Goal: Task Accomplishment & Management: Manage account settings

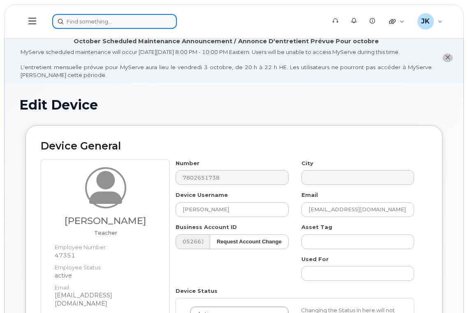
click at [107, 22] on input at bounding box center [114, 21] width 125 height 15
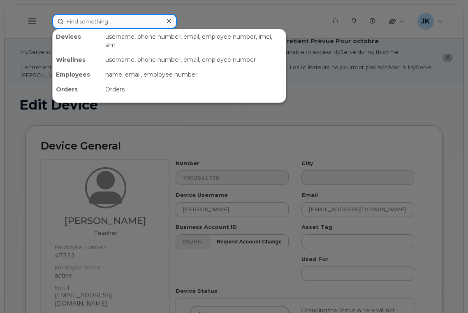
paste input "Weinlos Admin"
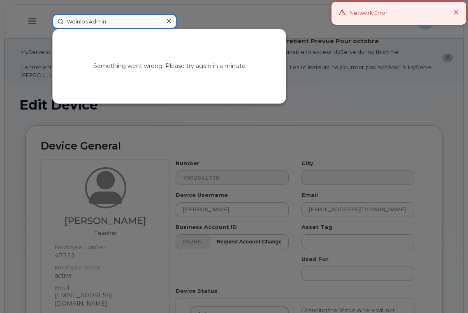
type input "Weinlos Admin"
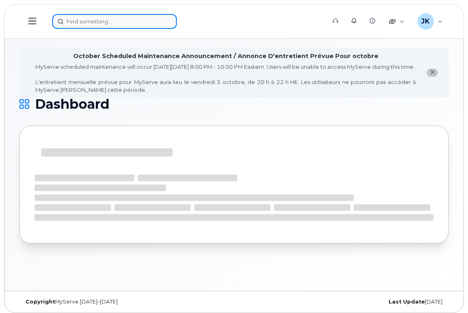
click at [79, 23] on input at bounding box center [114, 21] width 125 height 15
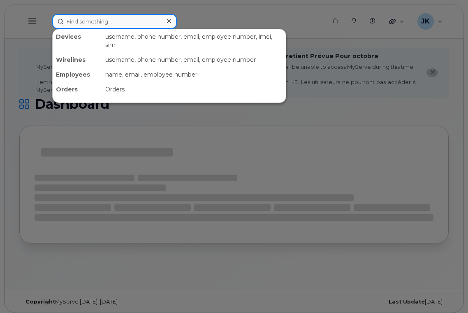
paste input "Weinlos Admin"
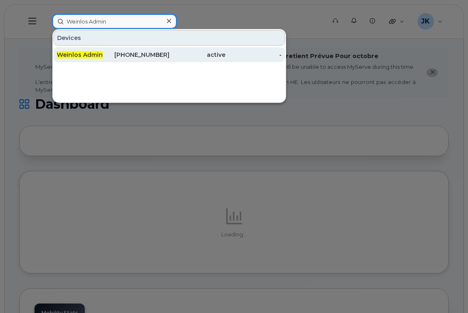
type input "Weinlos Admin"
click at [82, 56] on span "Weinlos Admin" at bounding box center [80, 54] width 46 height 7
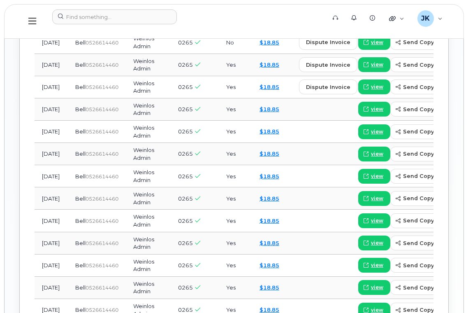
scroll to position [713, 0]
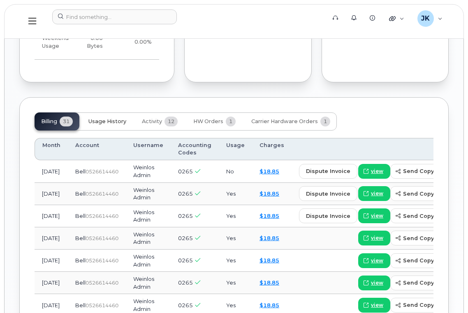
click at [107, 118] on span "Usage History" at bounding box center [108, 121] width 38 height 7
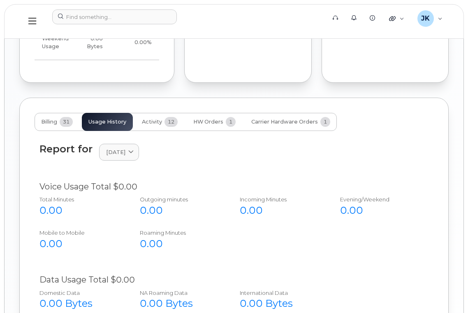
scroll to position [629, 0]
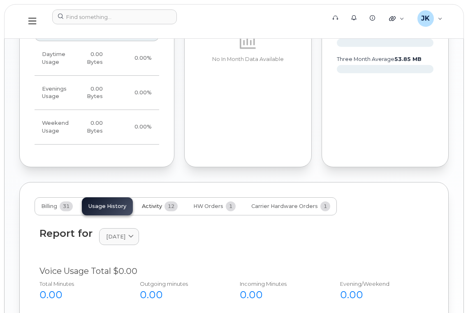
click at [146, 203] on span "Activity" at bounding box center [152, 206] width 20 height 7
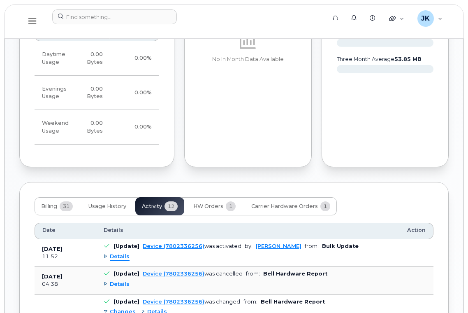
scroll to position [738, 0]
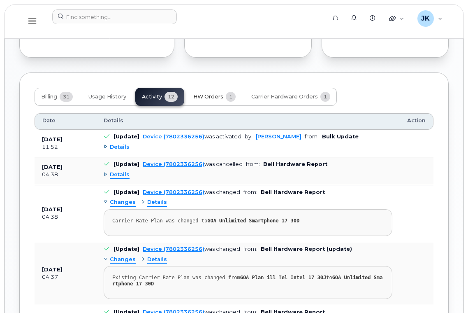
click at [205, 93] on span "HW Orders" at bounding box center [208, 96] width 30 height 7
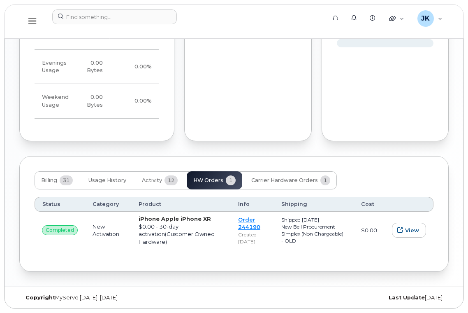
scroll to position [645, 0]
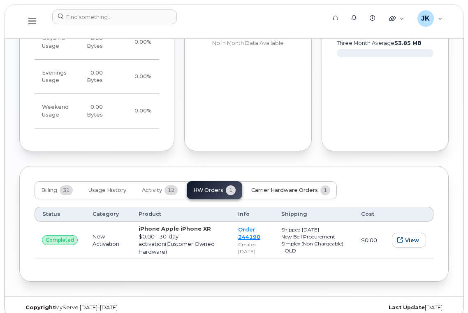
click at [281, 187] on span "Carrier Hardware Orders" at bounding box center [285, 190] width 67 height 7
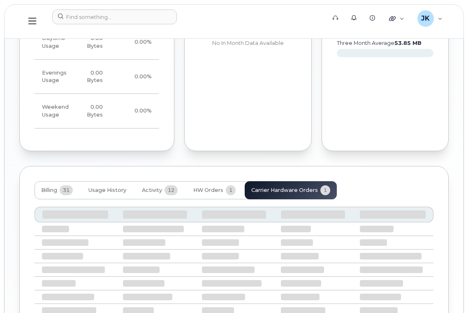
scroll to position [637, 0]
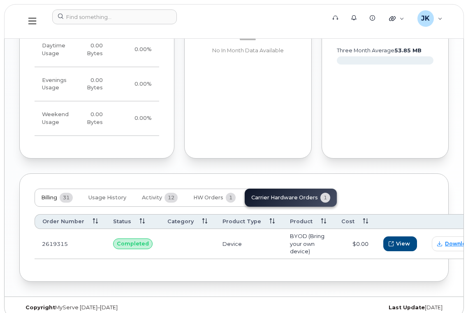
click at [50, 194] on span "Billing" at bounding box center [49, 197] width 16 height 7
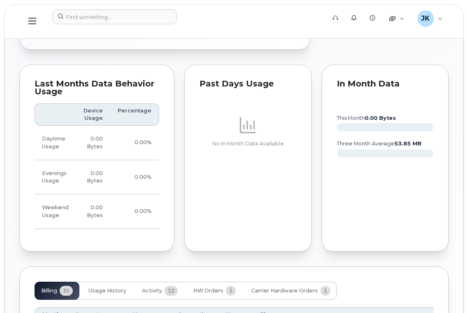
scroll to position [208, 0]
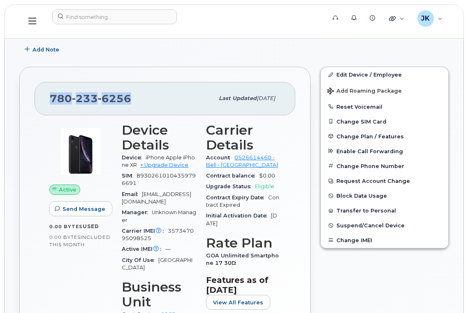
drag, startPoint x: 132, startPoint y: 98, endPoint x: 43, endPoint y: 99, distance: 88.9
click at [43, 99] on div "780 233 6256 Last updated Mar 06, 2024" at bounding box center [165, 98] width 261 height 33
copy span "780 233 6256"
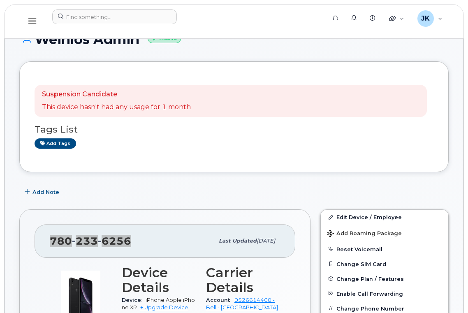
scroll to position [0, 0]
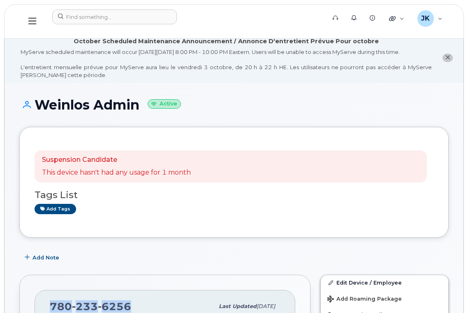
drag, startPoint x: 38, startPoint y: 104, endPoint x: 138, endPoint y: 107, distance: 99.3
click at [138, 107] on h1 "Weinlos Admin Active" at bounding box center [234, 105] width 430 height 14
copy h1 "Weinlos Admin"
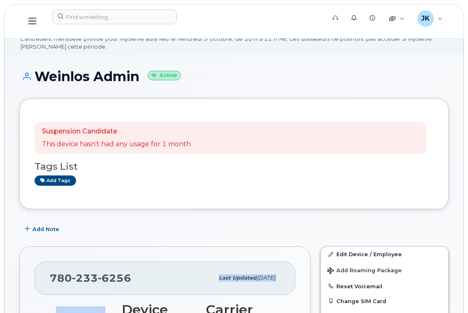
scroll to position [31, 0]
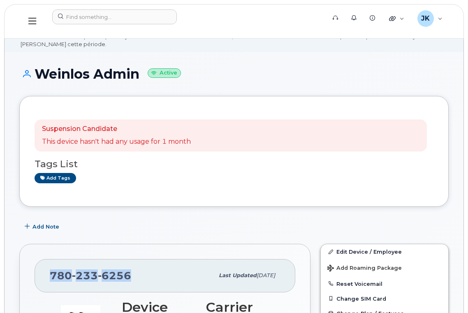
drag, startPoint x: 129, startPoint y: 305, endPoint x: 50, endPoint y: 273, distance: 85.7
click at [50, 273] on span "780 233 6256" at bounding box center [91, 275] width 82 height 12
copy span "780 233 6256"
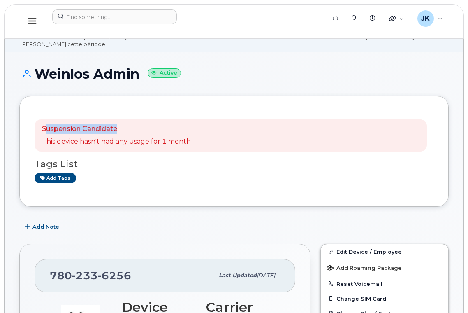
drag, startPoint x: 44, startPoint y: 128, endPoint x: 154, endPoint y: 133, distance: 109.6
click at [154, 133] on p "Suspension Candidate" at bounding box center [116, 128] width 149 height 9
drag, startPoint x: 37, startPoint y: 124, endPoint x: 42, endPoint y: 128, distance: 6.7
click at [37, 124] on div "Suspension Candidate This device hasn't had any usage for 1 month" at bounding box center [231, 135] width 393 height 32
drag, startPoint x: 41, startPoint y: 127, endPoint x: 194, endPoint y: 144, distance: 154.4
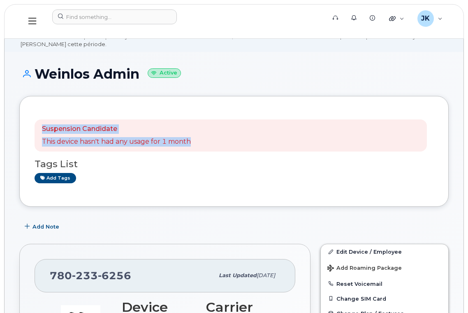
click at [194, 144] on div "Suspension Candidate This device hasn't had any usage for 1 month" at bounding box center [231, 135] width 393 height 32
copy div "Suspension Candidate This device hasn't had any usage for 1 month"
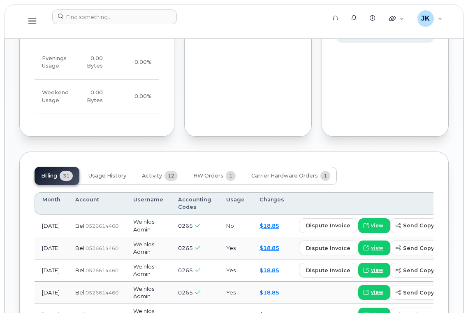
scroll to position [744, 0]
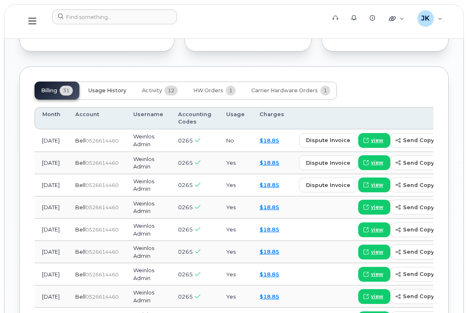
click at [105, 87] on span "Usage History" at bounding box center [108, 90] width 38 height 7
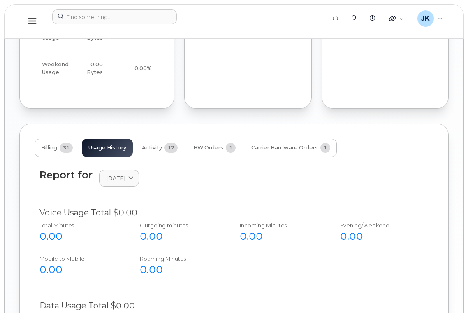
scroll to position [629, 0]
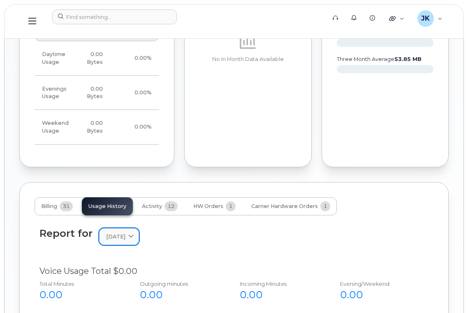
click at [135, 233] on span at bounding box center [131, 237] width 8 height 8
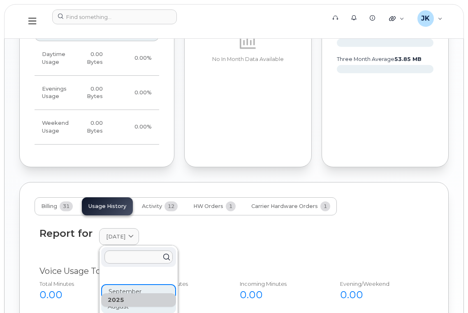
click at [132, 300] on div "August" at bounding box center [138, 307] width 75 height 14
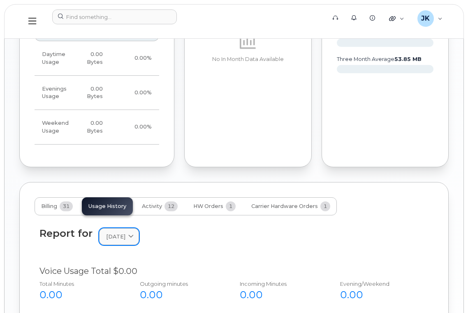
click at [134, 234] on icon at bounding box center [130, 236] width 5 height 5
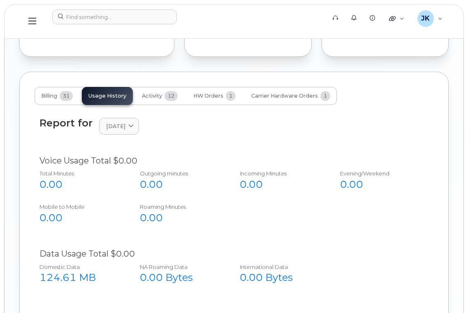
scroll to position [738, 0]
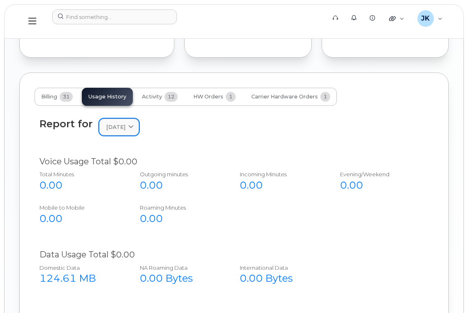
click at [126, 123] on span "July 2025" at bounding box center [115, 127] width 19 height 8
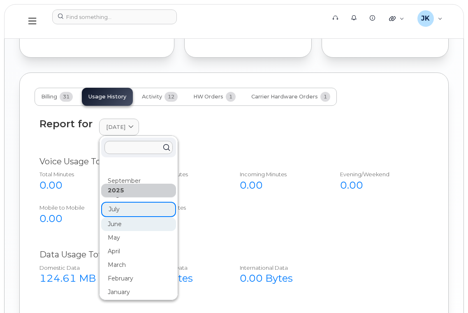
click at [122, 217] on div "June" at bounding box center [138, 224] width 75 height 14
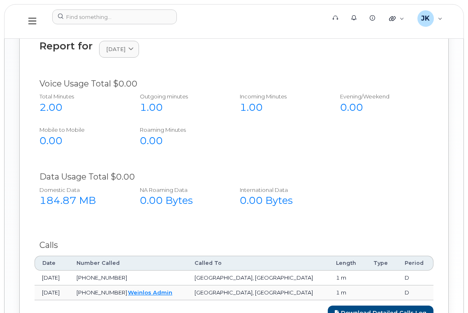
scroll to position [877, 0]
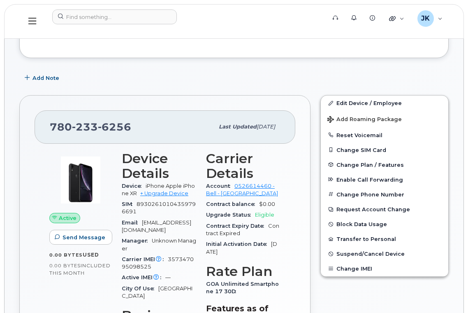
scroll to position [0, 0]
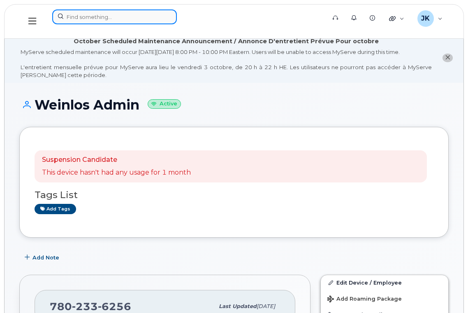
click at [114, 17] on input at bounding box center [114, 16] width 125 height 15
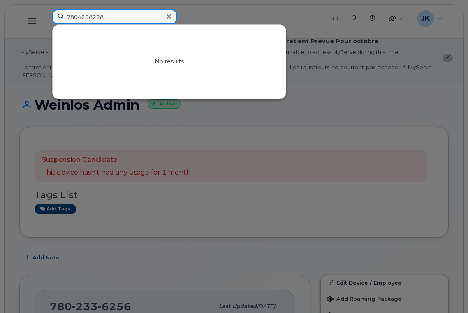
drag, startPoint x: 81, startPoint y: 18, endPoint x: 56, endPoint y: 19, distance: 24.3
click at [56, 19] on input "7804298228" at bounding box center [114, 16] width 125 height 15
drag, startPoint x: 107, startPoint y: 14, endPoint x: 119, endPoint y: 16, distance: 11.5
click at [107, 14] on input "7804298228" at bounding box center [114, 16] width 125 height 15
drag, startPoint x: 119, startPoint y: 16, endPoint x: 57, endPoint y: 18, distance: 61.8
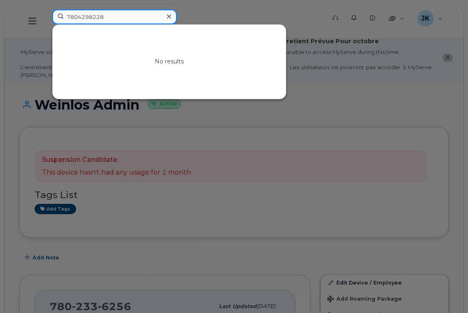
click at [57, 18] on input "7804298228" at bounding box center [114, 16] width 125 height 15
paste input "-235-7860"
click at [93, 17] on input "780-235-7860" at bounding box center [114, 16] width 125 height 15
click at [82, 17] on input "780-2357860" at bounding box center [114, 16] width 125 height 15
type input "7802357860"
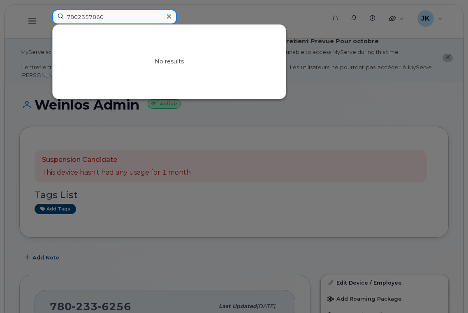
click at [110, 17] on input "7802357860" at bounding box center [114, 16] width 125 height 15
drag, startPoint x: 106, startPoint y: 16, endPoint x: 67, endPoint y: 19, distance: 39.2
click at [67, 19] on input "7802357860" at bounding box center [114, 16] width 125 height 15
click at [109, 23] on input at bounding box center [114, 16] width 125 height 15
paste input "[PERSON_NAME]"
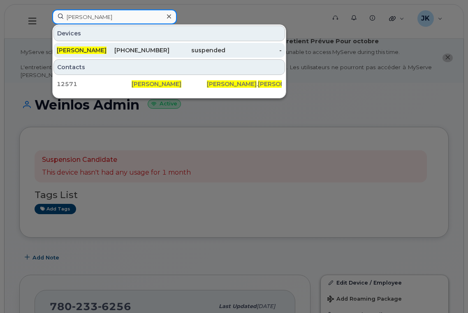
type input "[PERSON_NAME]"
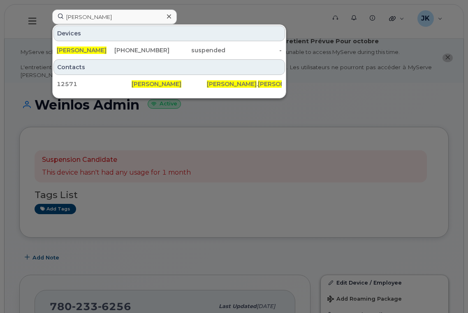
drag, startPoint x: 136, startPoint y: 51, endPoint x: 165, endPoint y: 58, distance: 29.1
click at [136, 51] on div "780-235-6870" at bounding box center [141, 50] width 56 height 8
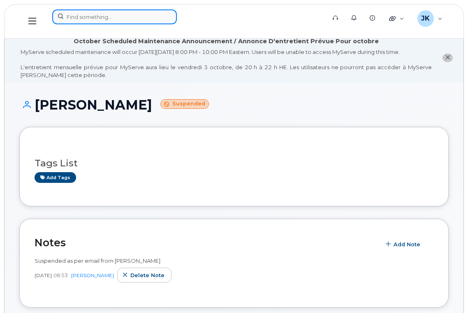
click at [109, 16] on input at bounding box center [114, 16] width 125 height 15
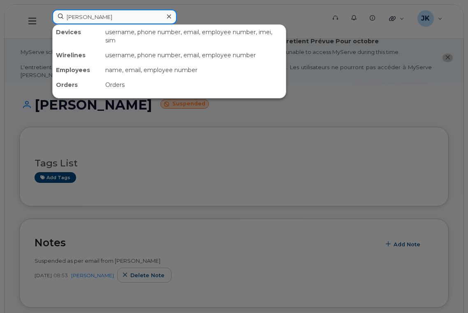
type input "david case"
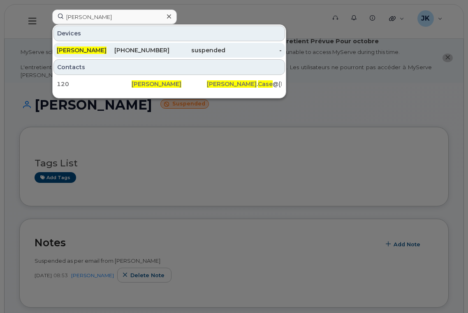
click at [94, 50] on div "David Case" at bounding box center [85, 50] width 56 height 8
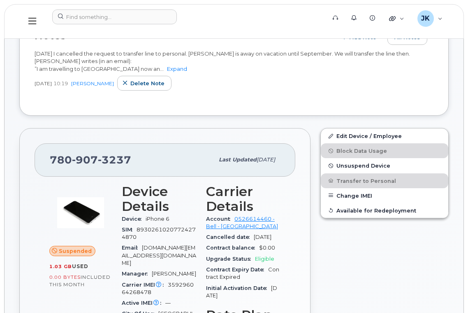
scroll to position [275, 0]
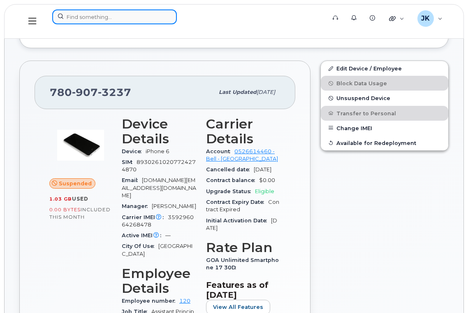
click at [104, 19] on input at bounding box center [114, 16] width 125 height 15
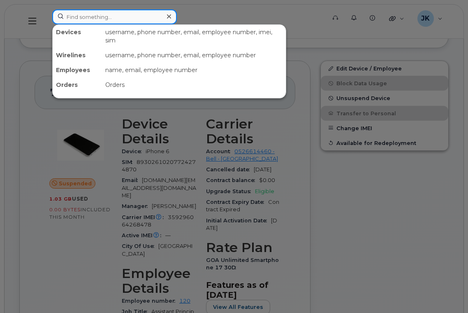
paste input "780-554-7611"
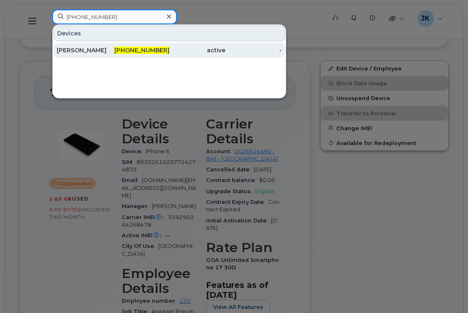
type input "780-554-7611"
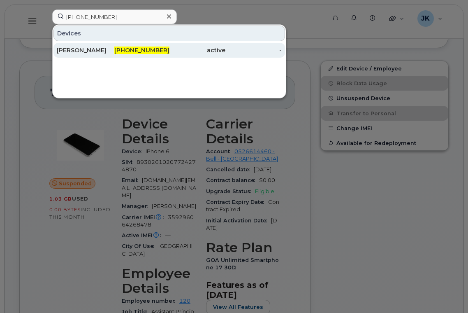
click at [94, 48] on div "[PERSON_NAME]" at bounding box center [85, 50] width 56 height 8
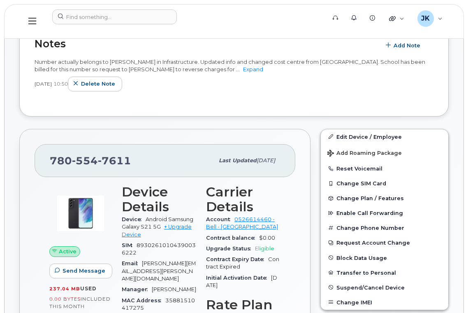
scroll to position [55, 0]
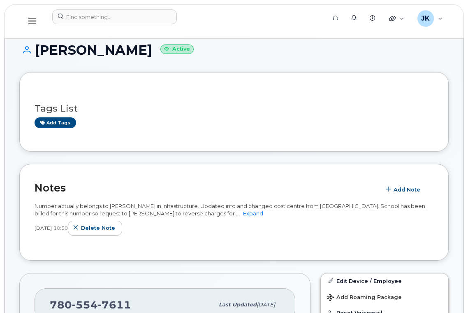
click at [54, 49] on h1 "Jennifer Thompson Active" at bounding box center [234, 50] width 430 height 14
click at [115, 51] on h1 "Jennifer Thompson Active" at bounding box center [234, 50] width 430 height 14
copy h1 "[PERSON_NAME]"
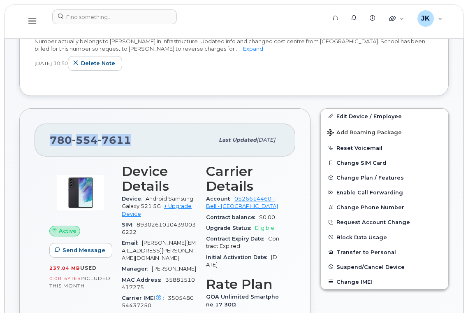
drag, startPoint x: 51, startPoint y: 141, endPoint x: 131, endPoint y: 138, distance: 80.4
click at [131, 138] on div "780 554 7611" at bounding box center [132, 139] width 164 height 17
copy span "780 554 7611"
click at [356, 267] on span "Suspend/Cancel Device" at bounding box center [371, 266] width 68 height 6
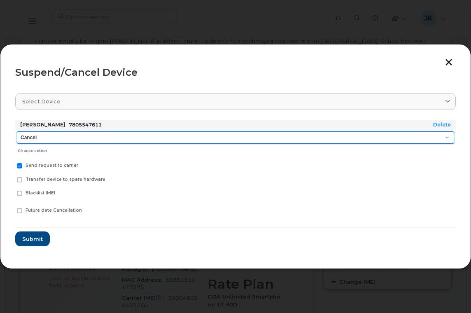
click at [43, 137] on select "Cancel Suspend - Extend Suspension Suspend - Reduced Rate Suspend - Full Rate S…" at bounding box center [235, 137] width 437 height 12
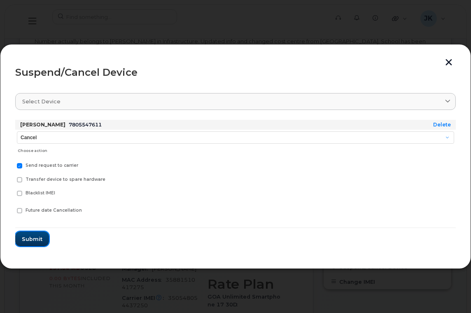
click at [30, 240] on span "Submit" at bounding box center [32, 239] width 21 height 8
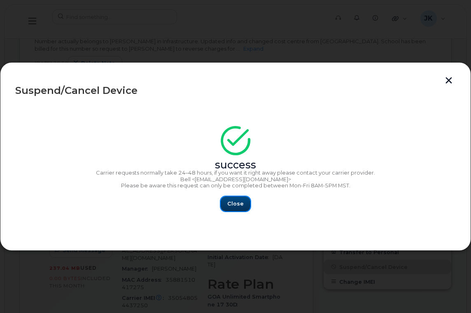
click at [237, 203] on span "Close" at bounding box center [235, 204] width 16 height 8
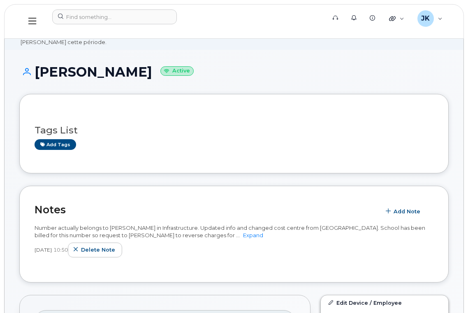
scroll to position [0, 0]
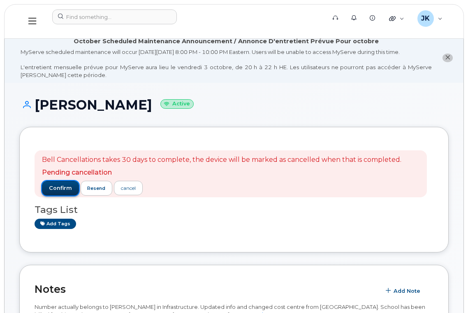
click at [62, 188] on span "confirm" at bounding box center [60, 187] width 23 height 7
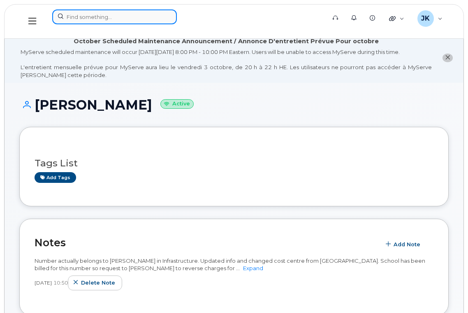
click at [101, 18] on input at bounding box center [114, 16] width 125 height 15
paste input "[PHONE_NUMBER]"
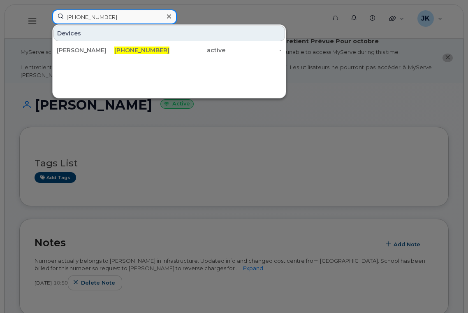
type input "[PHONE_NUMBER]"
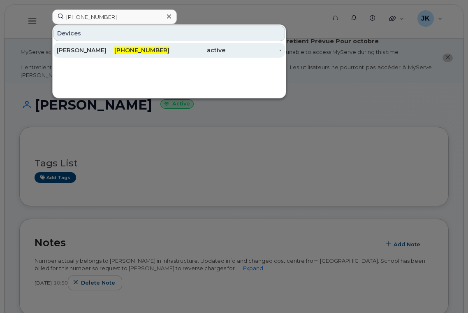
click at [75, 52] on div "[PERSON_NAME]" at bounding box center [85, 50] width 56 height 8
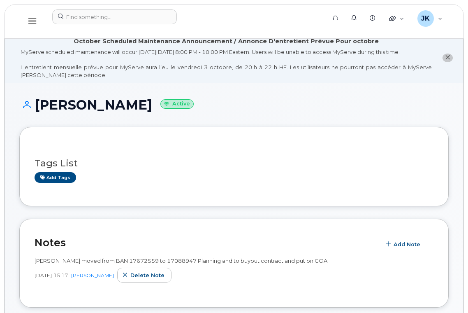
drag, startPoint x: 133, startPoint y: 104, endPoint x: 36, endPoint y: 106, distance: 97.2
click at [36, 106] on h1 "[PERSON_NAME] Active" at bounding box center [234, 105] width 430 height 14
copy h1 "[PERSON_NAME]"
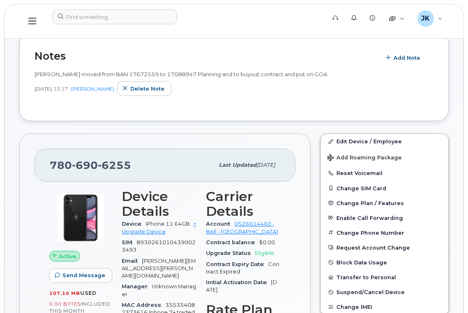
scroll to position [219, 0]
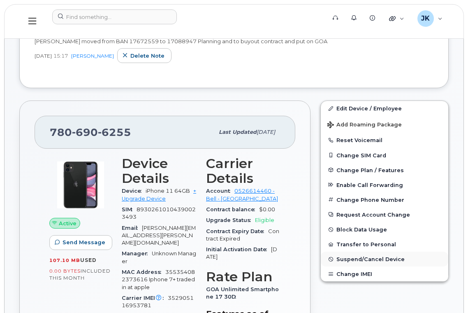
click at [364, 259] on span "Suspend/Cancel Device" at bounding box center [371, 259] width 68 height 6
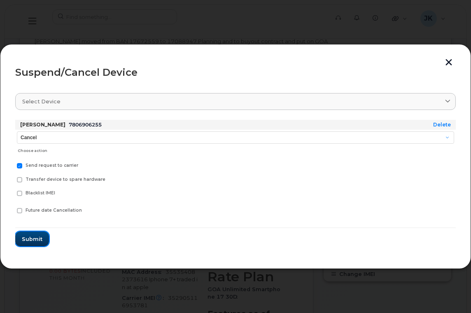
click at [33, 236] on span "Submit" at bounding box center [32, 239] width 21 height 8
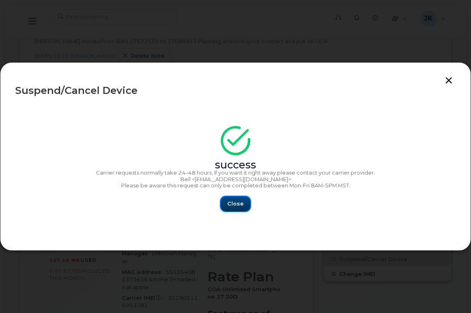
click at [228, 200] on span "Close" at bounding box center [235, 204] width 16 height 8
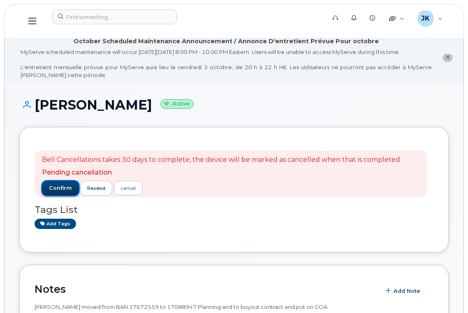
click at [57, 187] on span "confirm" at bounding box center [60, 187] width 23 height 7
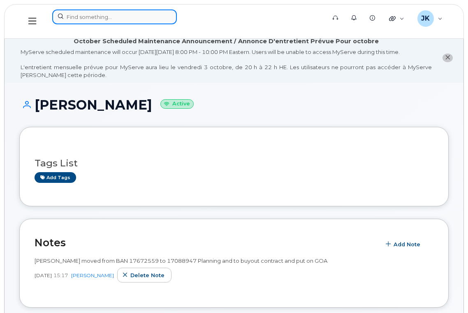
click at [114, 21] on input at bounding box center [114, 16] width 125 height 15
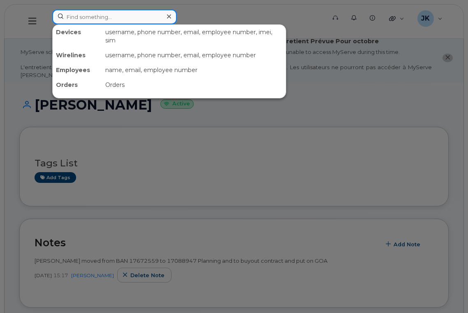
paste input "780-937-5380"
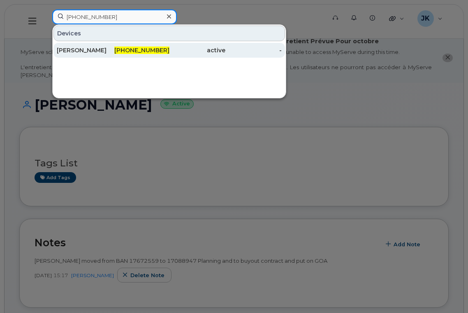
type input "780-937-5380"
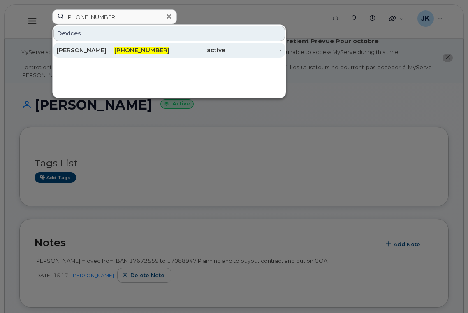
click at [106, 50] on div "Josephine Duquette" at bounding box center [85, 50] width 56 height 8
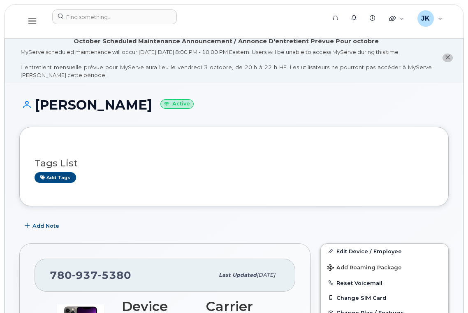
drag, startPoint x: 38, startPoint y: 104, endPoint x: 171, endPoint y: 112, distance: 133.2
click at [171, 112] on h1 "[PERSON_NAME] Active" at bounding box center [234, 105] width 430 height 14
copy h1 "[PERSON_NAME]"
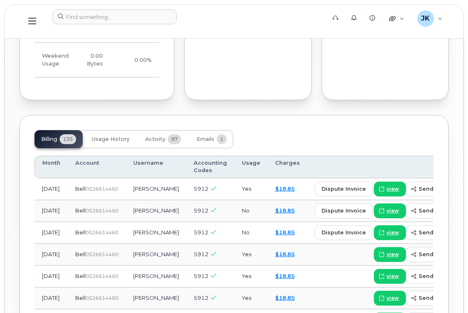
scroll to position [878, 0]
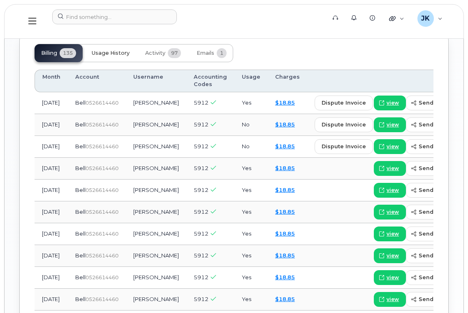
click at [108, 50] on span "Usage History" at bounding box center [111, 53] width 38 height 7
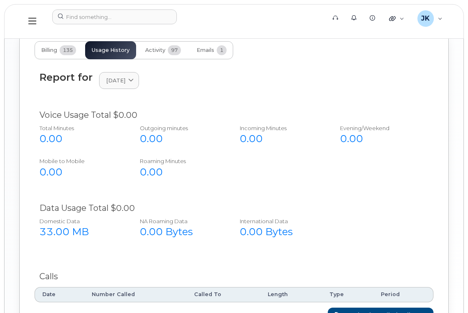
scroll to position [837, 0]
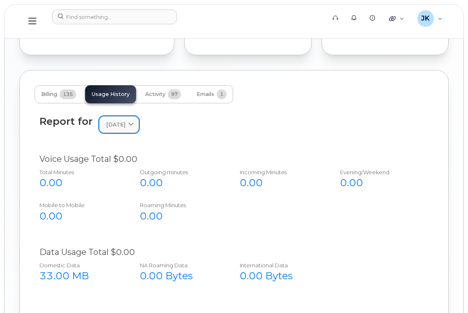
click at [135, 121] on span at bounding box center [131, 125] width 8 height 8
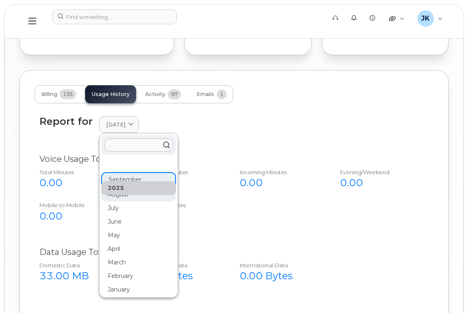
click at [123, 189] on div "August" at bounding box center [138, 195] width 75 height 14
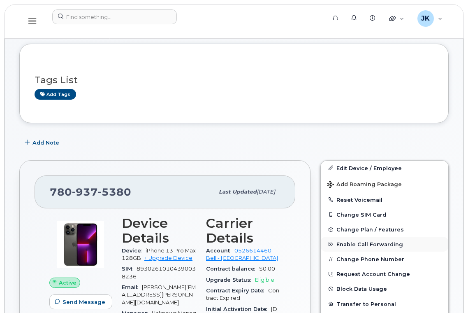
scroll to position [178, 0]
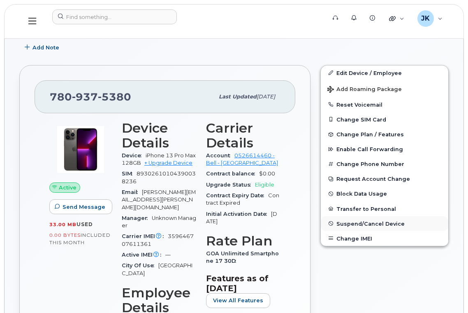
click at [372, 224] on span "Suspend/Cancel Device" at bounding box center [371, 223] width 68 height 6
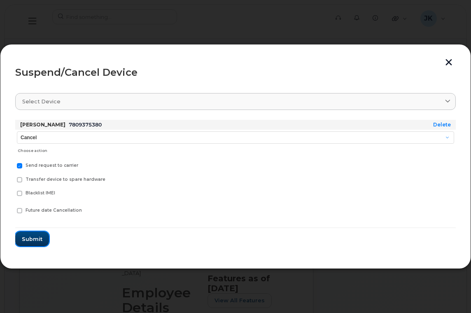
click at [31, 239] on span "Submit" at bounding box center [32, 239] width 21 height 8
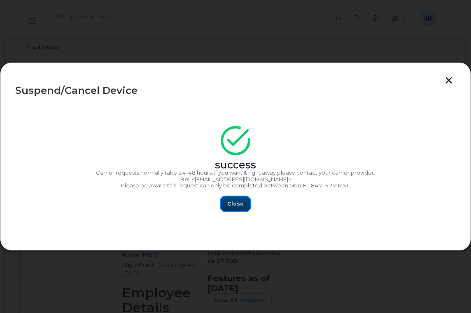
click at [245, 198] on button "Close" at bounding box center [236, 203] width 30 height 15
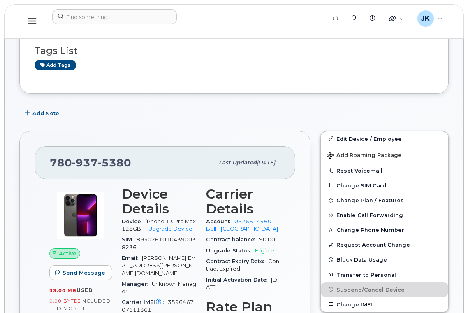
scroll to position [0, 0]
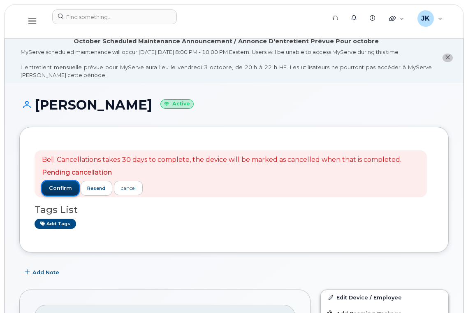
click at [63, 190] on span "confirm" at bounding box center [60, 187] width 23 height 7
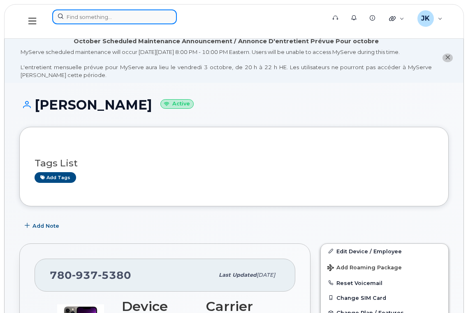
click at [112, 13] on input at bounding box center [114, 16] width 125 height 15
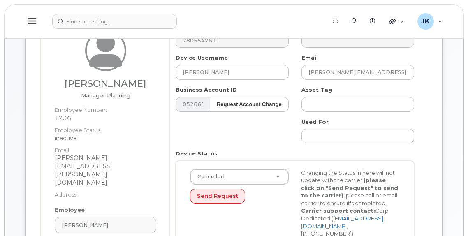
scroll to position [55, 0]
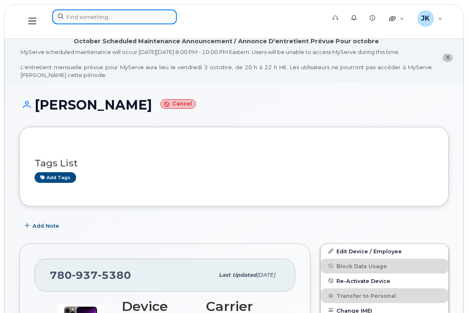
click at [81, 18] on input at bounding box center [114, 16] width 125 height 15
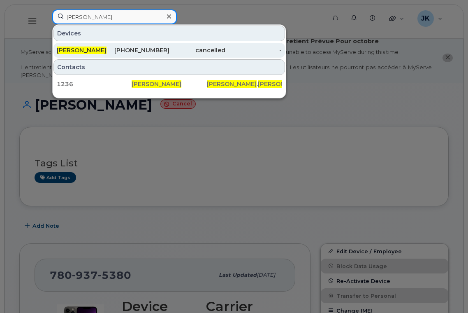
type input "jennifer thompson"
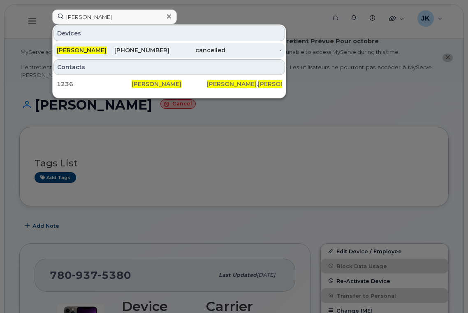
click at [77, 48] on span "Jennifer Thompson" at bounding box center [82, 50] width 50 height 7
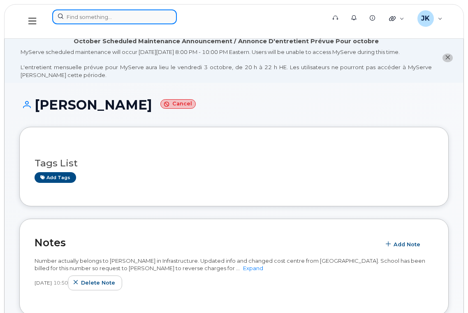
click at [73, 16] on input at bounding box center [114, 16] width 125 height 15
paste input "[PERSON_NAME]"
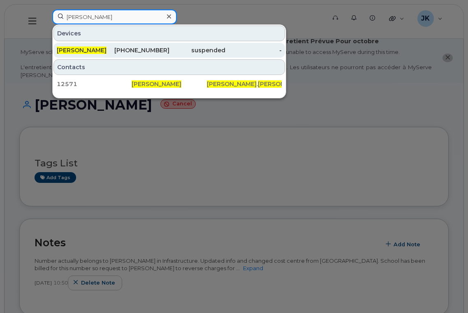
type input "[PERSON_NAME]"
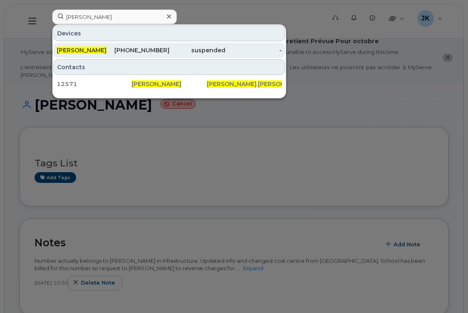
click at [80, 48] on span "[PERSON_NAME]" at bounding box center [82, 50] width 50 height 7
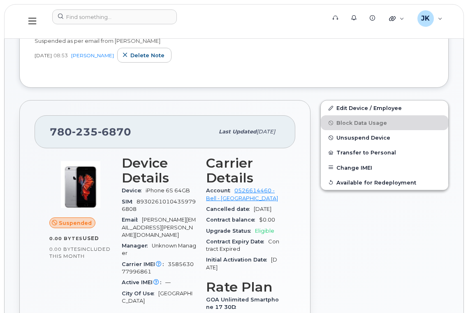
scroll to position [219, 0]
click at [359, 137] on span "Unsuspend Device" at bounding box center [364, 138] width 54 height 6
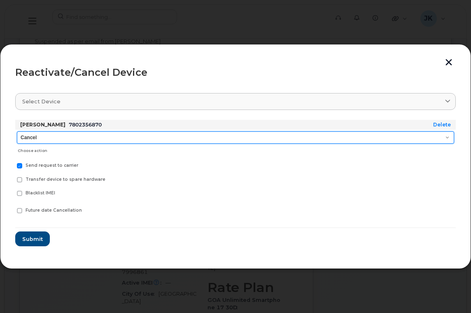
click at [98, 134] on select "Cancel Suspend - Extend Suspension Reactivate" at bounding box center [235, 137] width 437 height 12
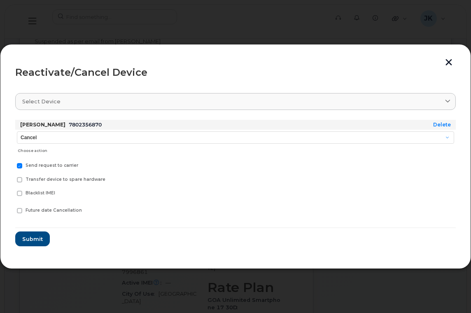
click at [242, 194] on div "Blacklist IMEI" at bounding box center [235, 193] width 441 height 14
click at [29, 238] on span "Submit" at bounding box center [32, 239] width 21 height 8
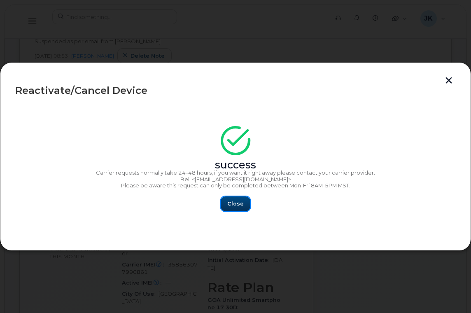
click at [244, 205] on button "Close" at bounding box center [236, 203] width 30 height 15
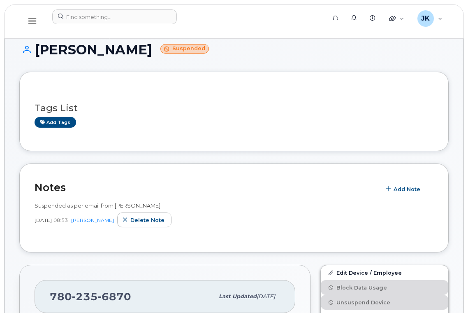
scroll to position [0, 0]
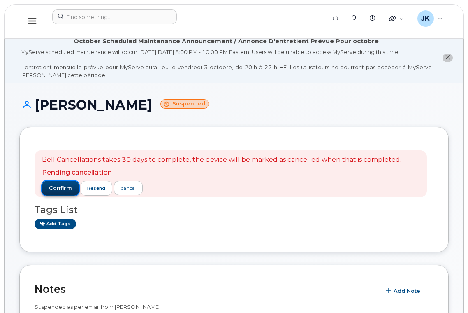
click at [55, 187] on span "confirm" at bounding box center [60, 187] width 23 height 7
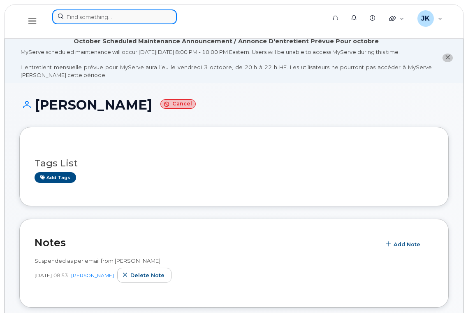
click at [81, 15] on input at bounding box center [114, 16] width 125 height 15
paste input "7802356870"
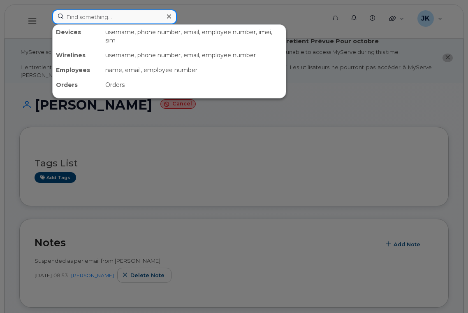
type input "7802356870"
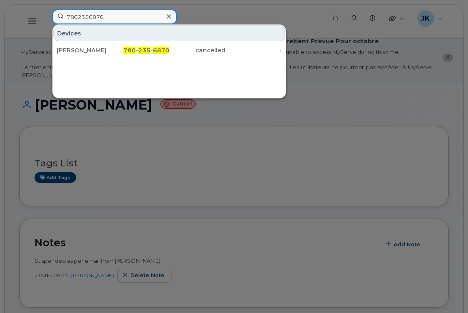
drag, startPoint x: 111, startPoint y: 17, endPoint x: 61, endPoint y: 17, distance: 50.6
click at [61, 17] on input "7802356870" at bounding box center [114, 16] width 125 height 15
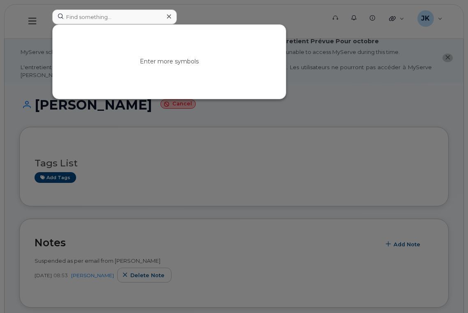
click at [224, 14] on div at bounding box center [234, 156] width 468 height 313
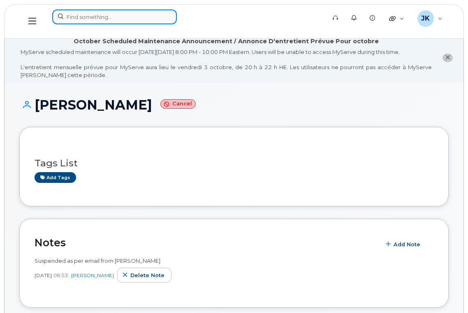
click at [102, 16] on input at bounding box center [114, 16] width 125 height 15
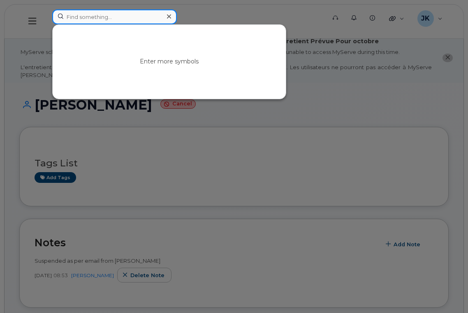
paste input "Kimberley Howlett"
drag, startPoint x: 96, startPoint y: 18, endPoint x: 43, endPoint y: 19, distance: 53.1
click at [46, 19] on div "Kimberley Howlett No results" at bounding box center [187, 21] width 282 height 24
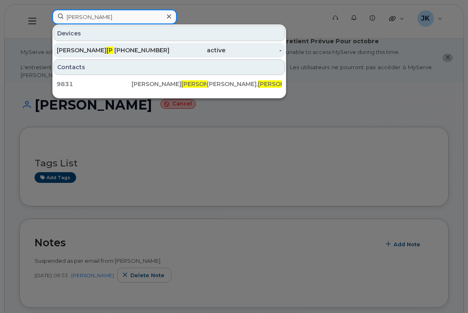
type input "Howlett"
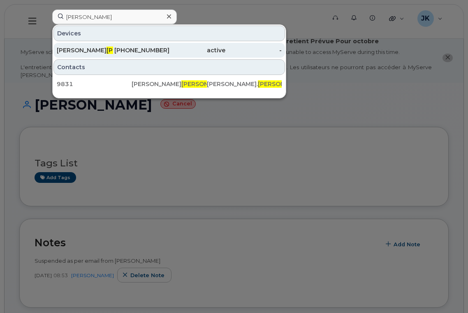
click at [107, 49] on span "Howlett" at bounding box center [132, 50] width 50 height 7
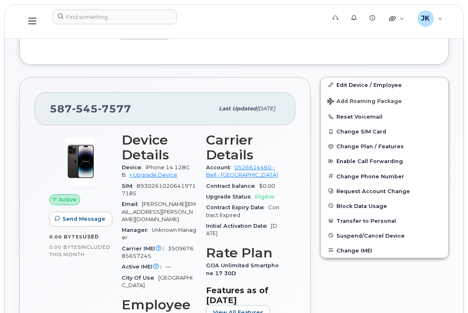
scroll to position [55, 0]
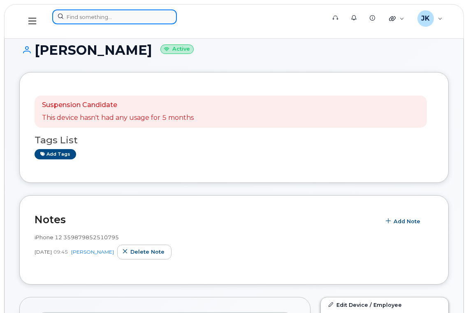
click at [103, 14] on input at bounding box center [114, 16] width 125 height 15
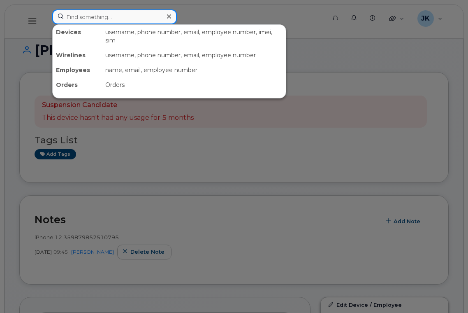
paste input "587-545-7577"
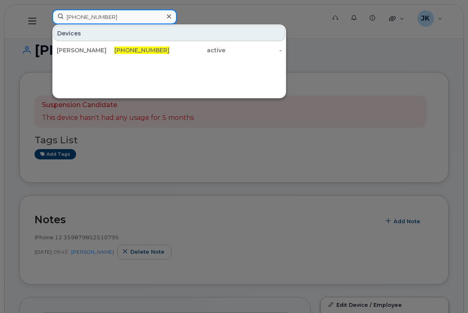
click at [114, 17] on input "587-545-7577" at bounding box center [114, 16] width 125 height 15
drag, startPoint x: 127, startPoint y: 16, endPoint x: 41, endPoint y: 18, distance: 85.6
click at [46, 18] on div "587-545-7577 Devices Kimberly Howlett 587-545-7577 active -" at bounding box center [187, 21] width 282 height 24
paste input "Paul Flowers"
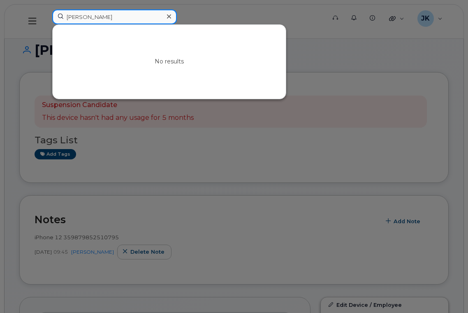
click at [80, 16] on input "Paul Flowers" at bounding box center [114, 16] width 125 height 15
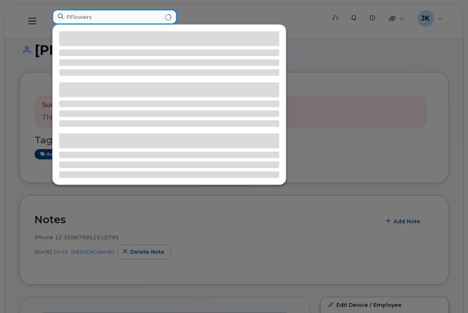
type input "Flowers"
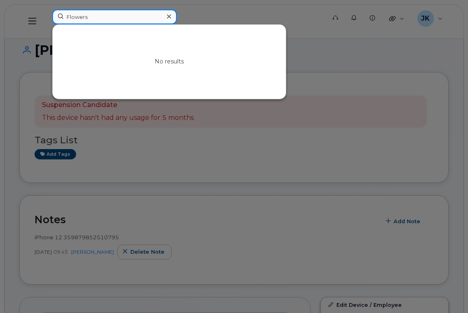
drag, startPoint x: 98, startPoint y: 15, endPoint x: 55, endPoint y: 18, distance: 43.3
click at [55, 18] on input "Flowers" at bounding box center [114, 16] width 125 height 15
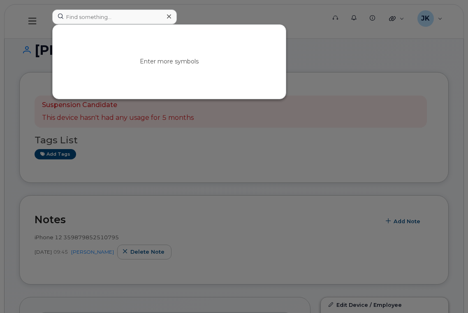
click at [270, 9] on div at bounding box center [234, 156] width 468 height 313
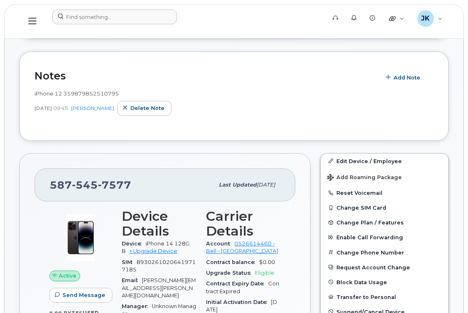
scroll to position [275, 0]
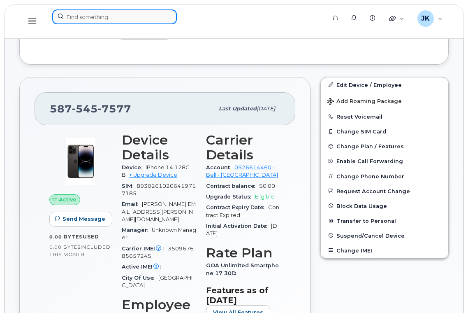
click at [84, 18] on input at bounding box center [114, 16] width 125 height 15
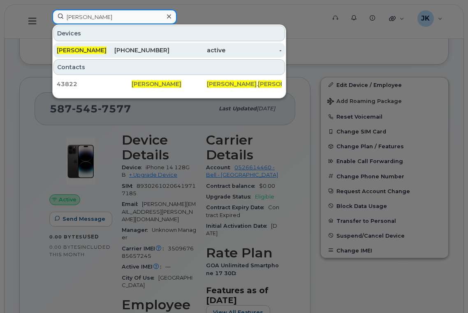
type input "anna heidebrecht"
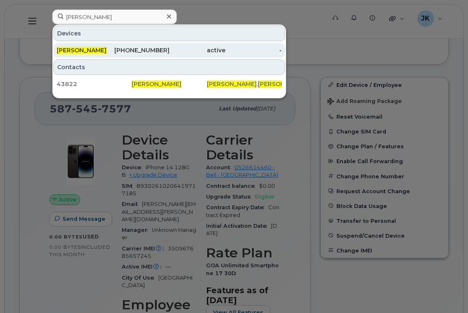
click at [127, 50] on div "587-346-9392" at bounding box center [141, 50] width 56 height 8
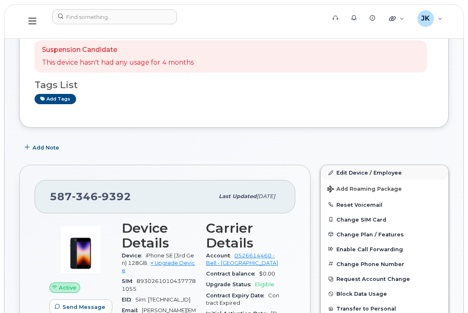
scroll to position [219, 0]
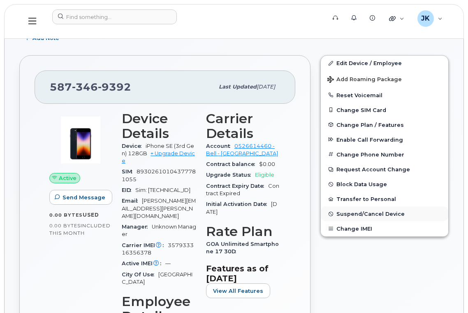
click at [362, 214] on span "Suspend/Cancel Device" at bounding box center [371, 214] width 68 height 6
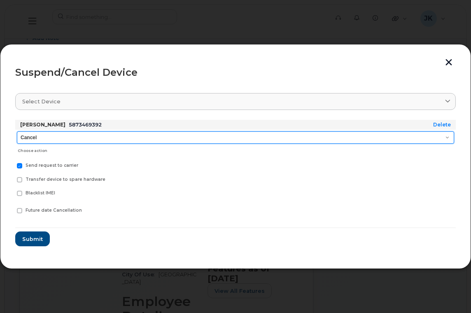
click at [82, 138] on select "Cancel Suspend - Extend Suspension Suspend - Reduced Rate Suspend - Full Rate S…" at bounding box center [235, 137] width 437 height 12
select select "[object Object]"
click at [17, 131] on select "Cancel Suspend - Extend Suspension Suspend - Reduced Rate Suspend - Full Rate S…" at bounding box center [235, 137] width 437 height 12
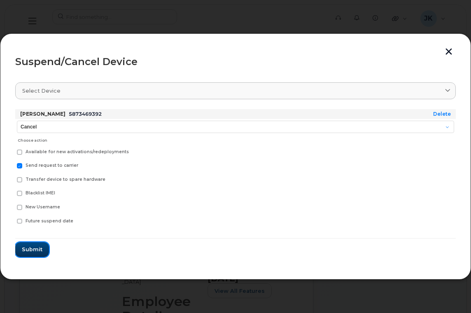
click at [30, 248] on span "Submit" at bounding box center [32, 249] width 21 height 8
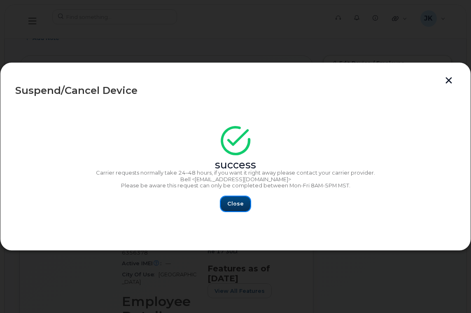
click at [235, 204] on span "Close" at bounding box center [235, 204] width 16 height 8
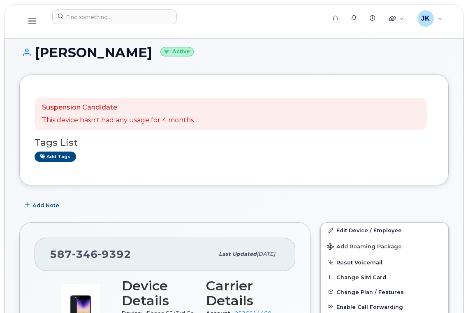
scroll to position [0, 0]
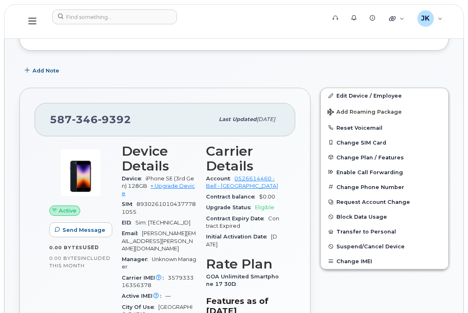
scroll to position [55, 0]
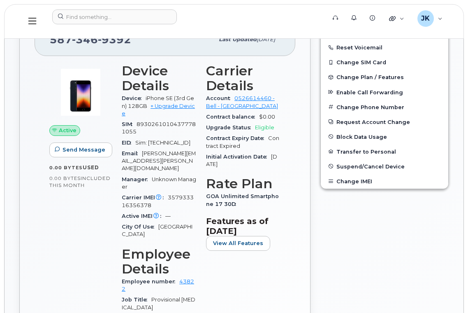
scroll to position [267, 0]
click at [364, 166] on span "Suspend/Cancel Device" at bounding box center [371, 166] width 68 height 6
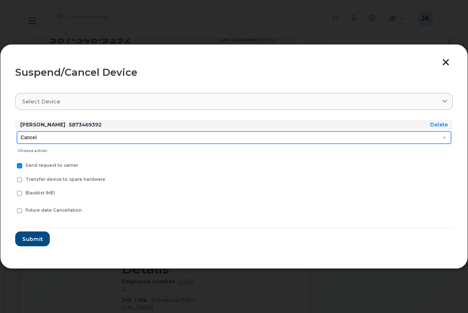
click at [79, 136] on select "Cancel Suspend - Extend Suspension Suspend - Reduced Rate Suspend - Full Rate S…" at bounding box center [234, 137] width 435 height 12
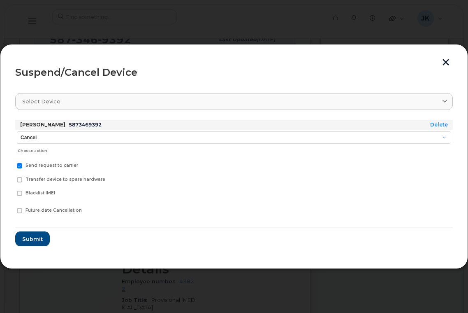
click at [149, 296] on div at bounding box center [234, 156] width 468 height 313
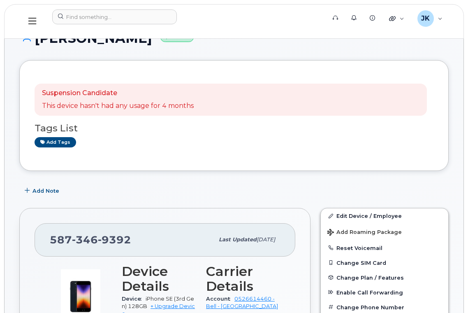
scroll to position [165, 0]
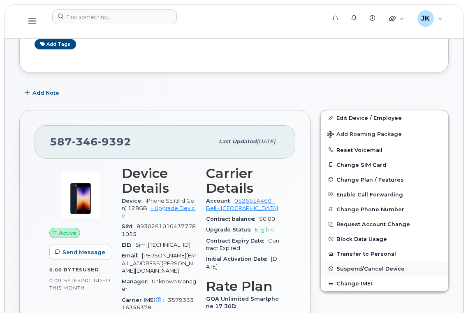
click at [348, 269] on span "Suspend/Cancel Device" at bounding box center [371, 269] width 68 height 6
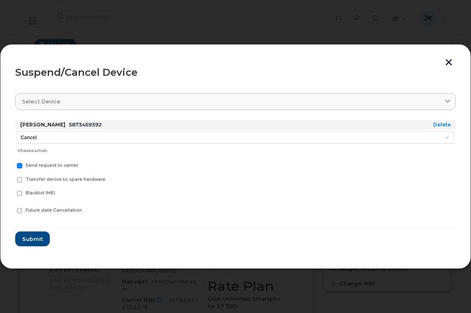
click at [313, 291] on div at bounding box center [235, 156] width 471 height 313
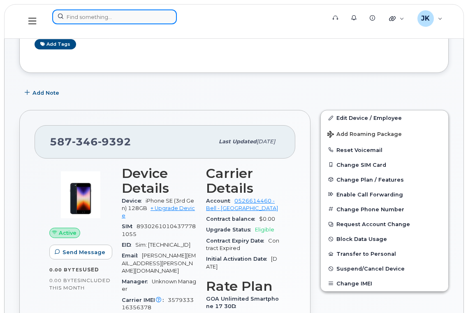
drag, startPoint x: 100, startPoint y: 14, endPoint x: 105, endPoint y: 15, distance: 5.1
click at [100, 14] on input at bounding box center [114, 16] width 125 height 15
paste input "[PERSON_NAME]"
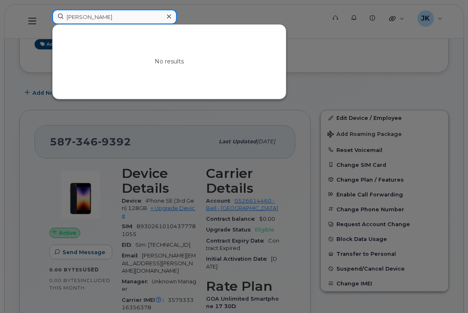
drag, startPoint x: 110, startPoint y: 17, endPoint x: 145, endPoint y: 18, distance: 34.6
click at [145, 18] on input "[PERSON_NAME]" at bounding box center [114, 16] width 125 height 15
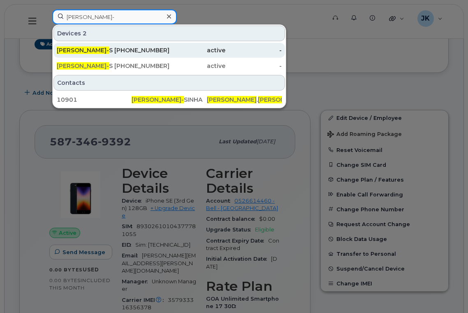
type input "Jon Carstensen-"
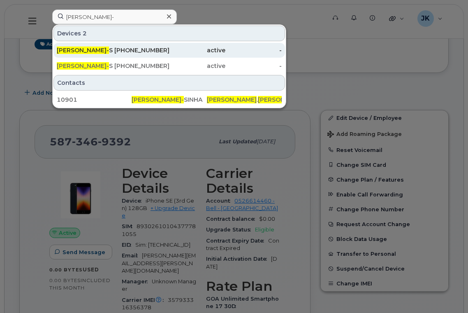
click at [131, 50] on div "587-357-6336" at bounding box center [141, 50] width 56 height 8
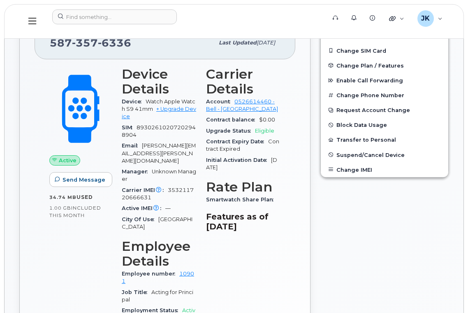
scroll to position [262, 0]
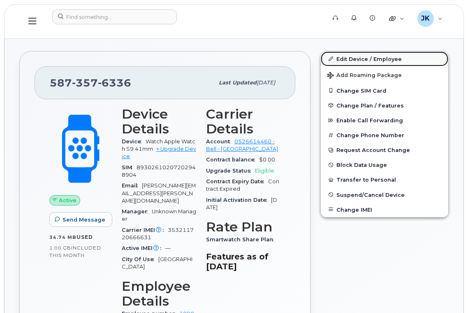
click at [352, 58] on link "Edit Device / Employee" at bounding box center [385, 58] width 128 height 15
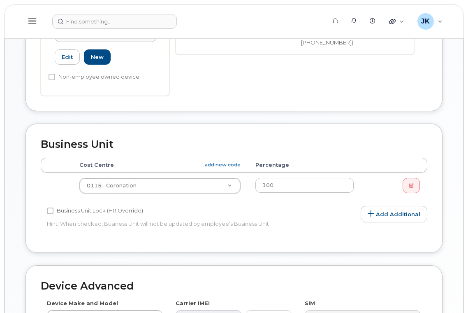
scroll to position [384, 0]
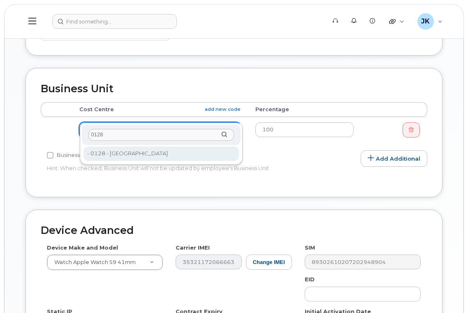
type input "0128"
type input "29676"
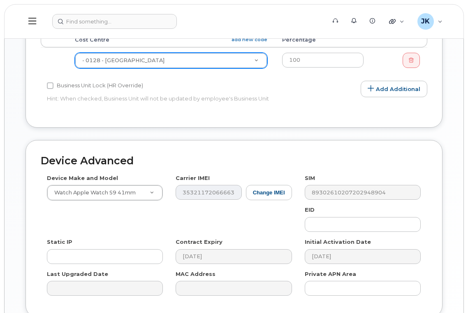
scroll to position [512, 0]
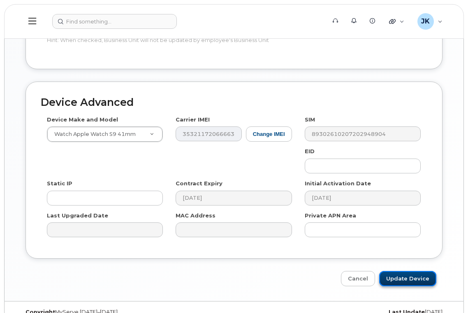
click at [417, 271] on input "Update Device" at bounding box center [408, 278] width 57 height 15
type input "Saving..."
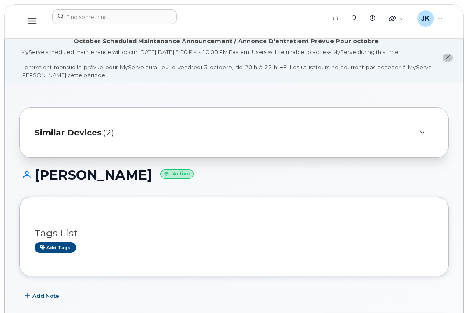
drag, startPoint x: 37, startPoint y: 173, endPoint x: 157, endPoint y: 178, distance: 119.9
click at [157, 178] on h1 "JON CARSTENSEN-SINHA Active" at bounding box center [234, 175] width 430 height 14
copy h1 "JON CARSTENSEN"
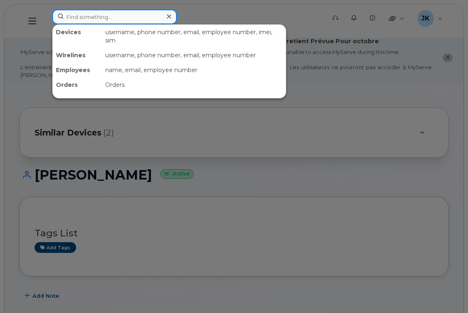
click at [102, 18] on input at bounding box center [114, 16] width 125 height 15
paste input "JON CARSTENSEN"
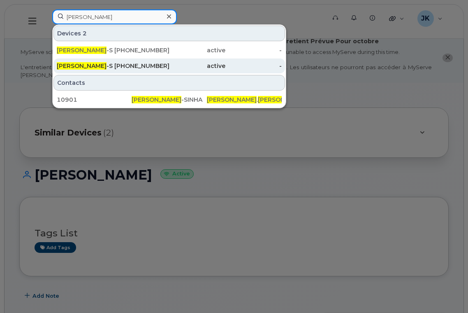
type input "JON CARSTENSEN"
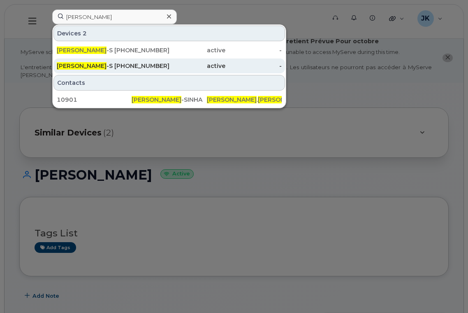
click at [90, 65] on span "JON CARSTENSEN" at bounding box center [82, 65] width 50 height 7
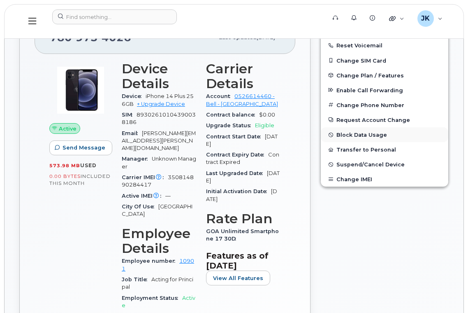
scroll to position [329, 0]
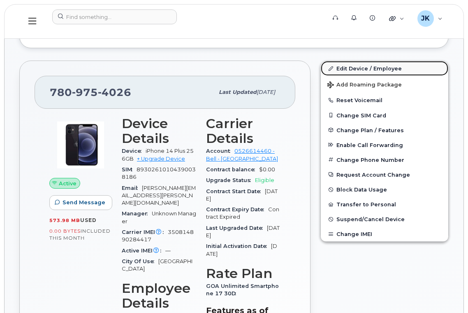
click at [357, 68] on link "Edit Device / Employee" at bounding box center [385, 68] width 128 height 15
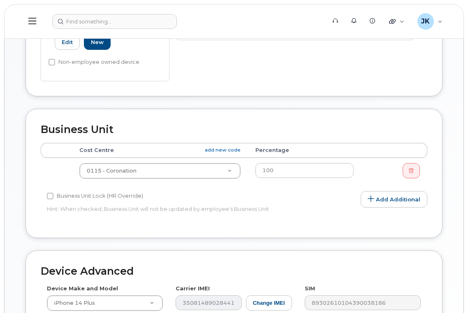
scroll to position [384, 0]
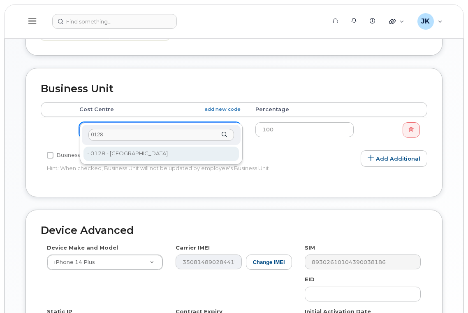
type input "0128"
type input "29676"
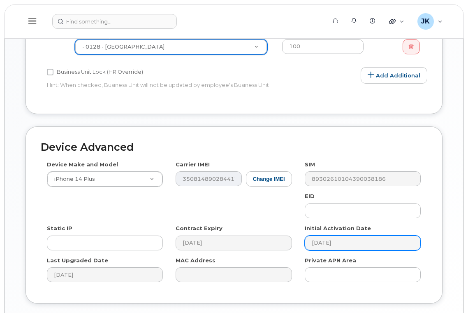
scroll to position [512, 0]
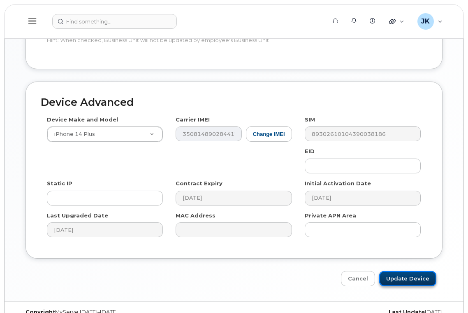
click at [406, 271] on input "Update Device" at bounding box center [408, 278] width 57 height 15
type input "Saving..."
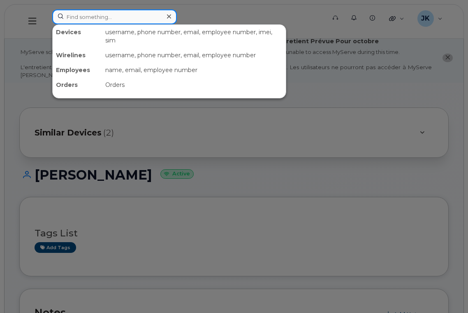
click at [87, 19] on input at bounding box center [114, 16] width 125 height 15
paste input "[PERSON_NAME]"
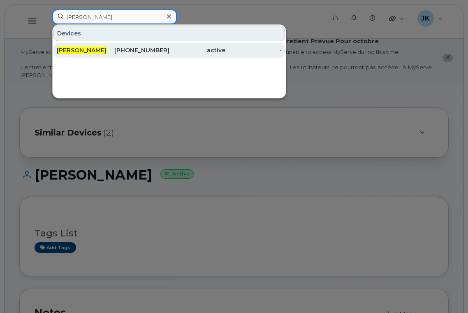
type input "[PERSON_NAME]"
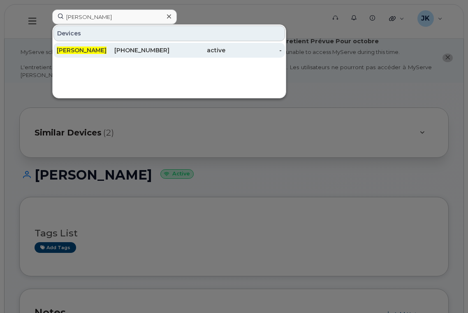
click at [77, 52] on span "[PERSON_NAME]" at bounding box center [82, 50] width 50 height 7
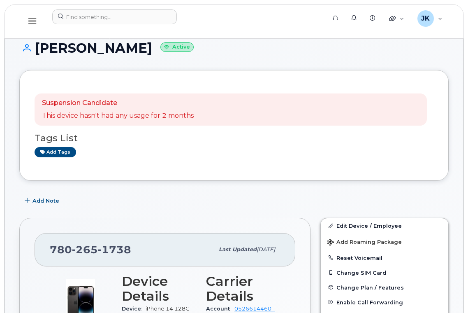
scroll to position [110, 0]
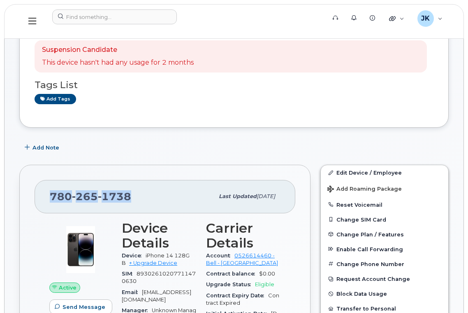
drag, startPoint x: 130, startPoint y: 197, endPoint x: 47, endPoint y: 202, distance: 83.7
click at [47, 202] on div "[PHONE_NUMBER] Last updated [DATE]" at bounding box center [165, 196] width 261 height 33
copy span "[PHONE_NUMBER]"
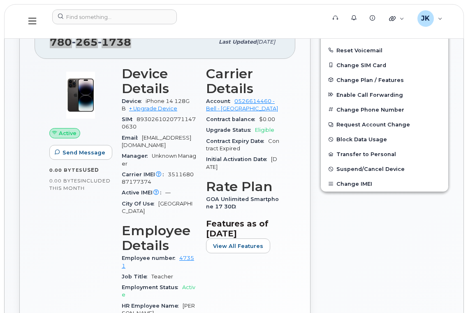
scroll to position [219, 0]
